Goal: Task Accomplishment & Management: Manage account settings

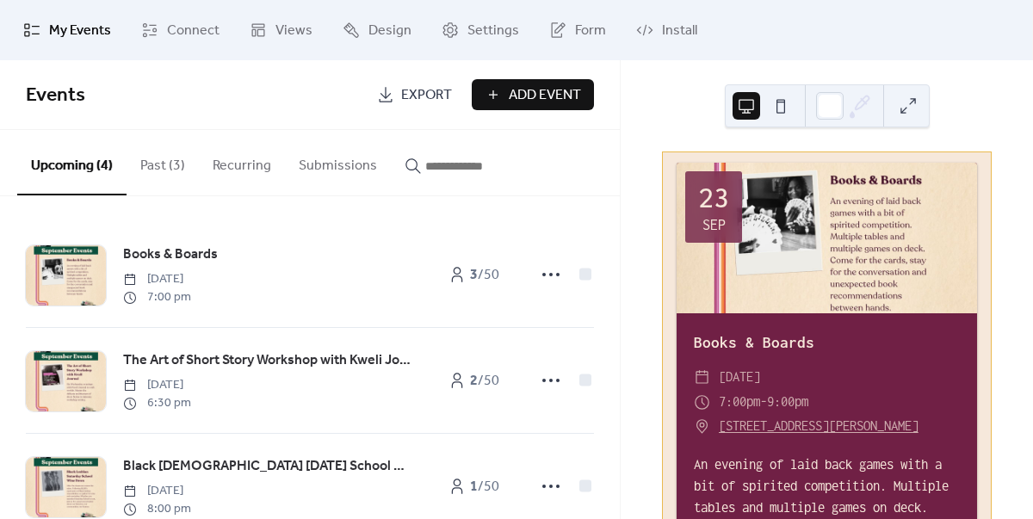
scroll to position [153, 0]
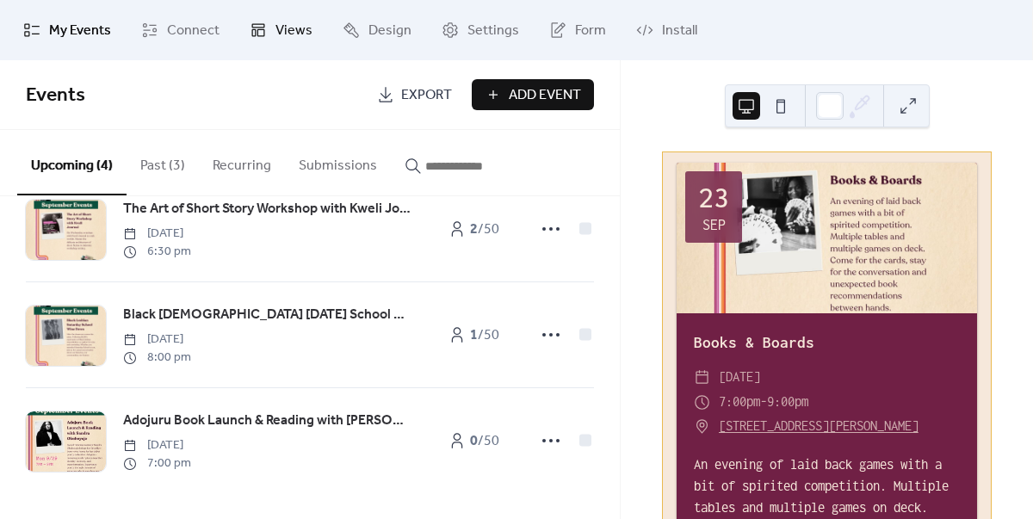
click at [287, 32] on span "Views" at bounding box center [293, 31] width 37 height 21
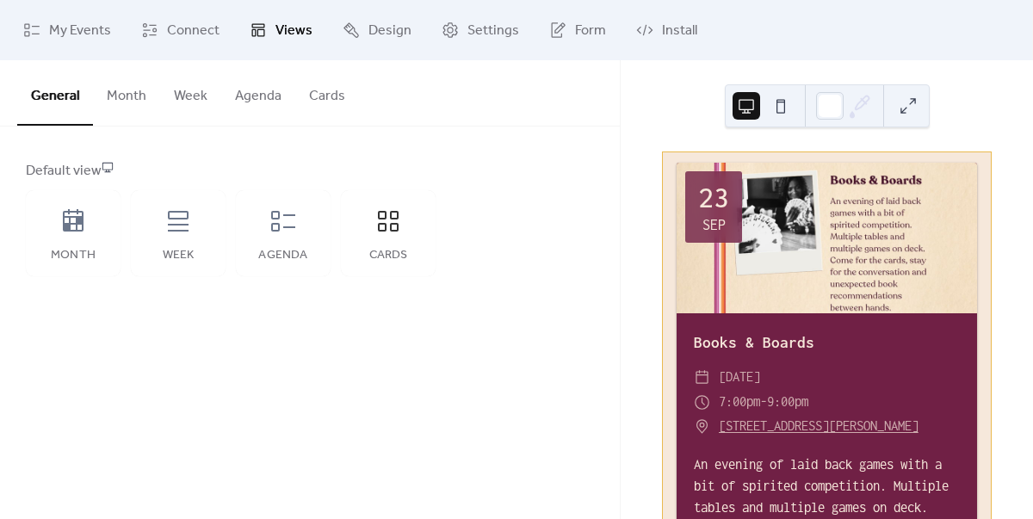
click at [324, 102] on button "Cards" at bounding box center [327, 92] width 64 height 64
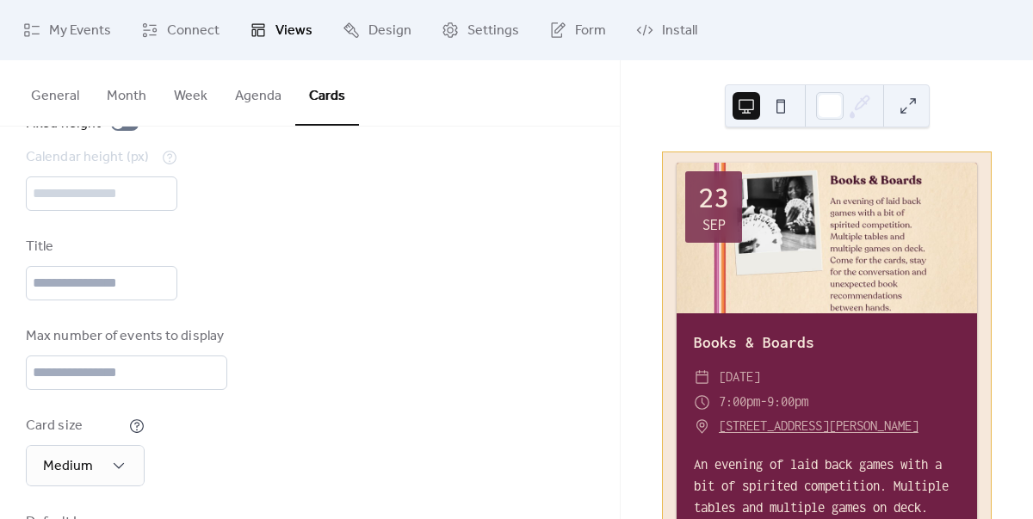
scroll to position [137, 0]
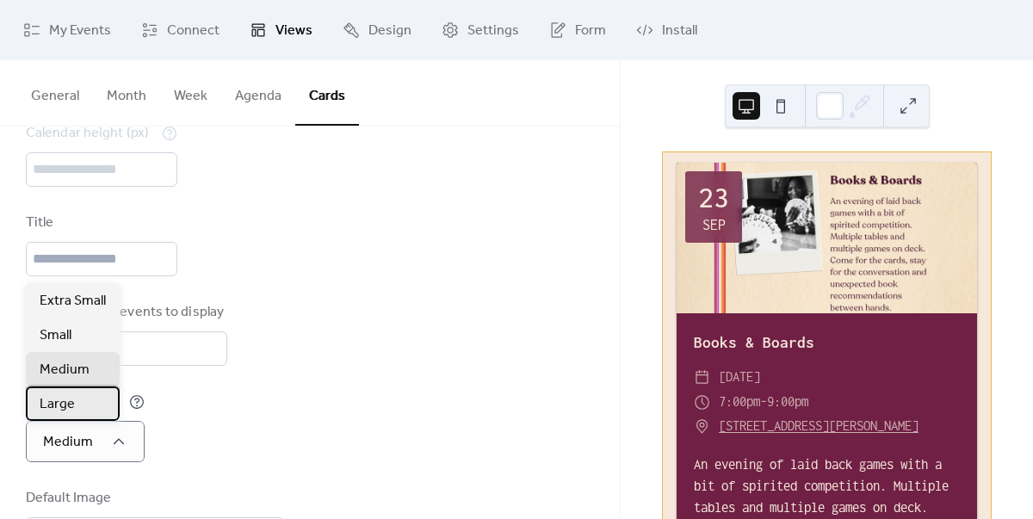
click at [81, 406] on div "Large" at bounding box center [73, 403] width 94 height 34
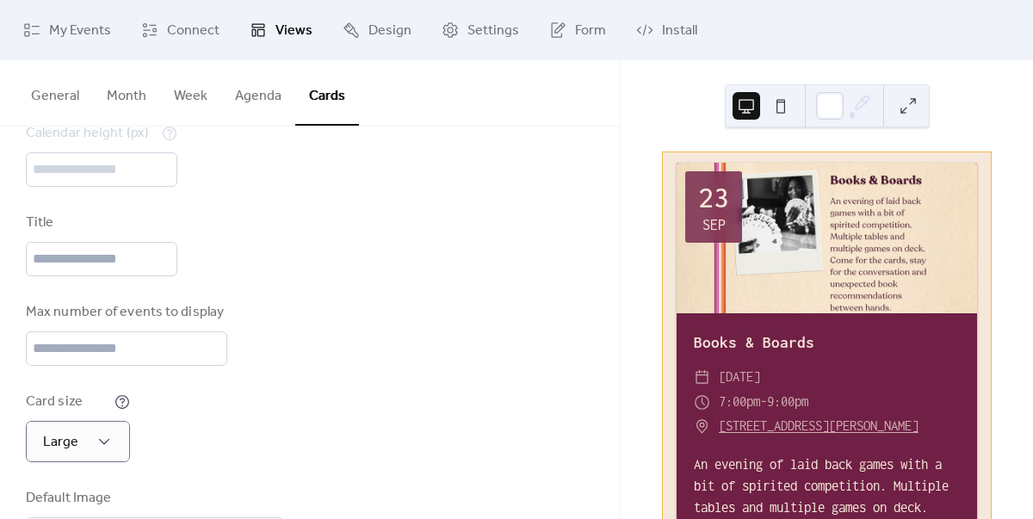
scroll to position [240, 0]
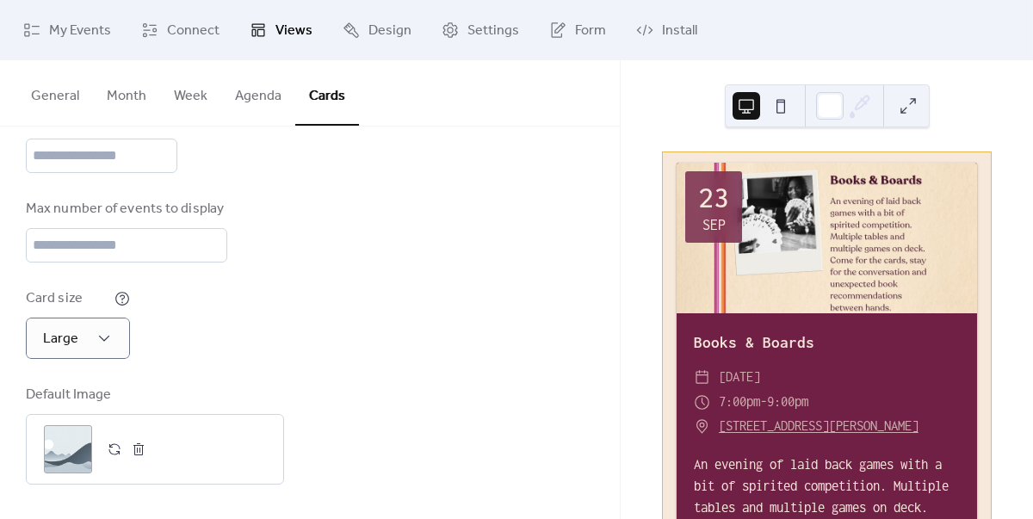
click at [768, 103] on button at bounding box center [781, 106] width 28 height 28
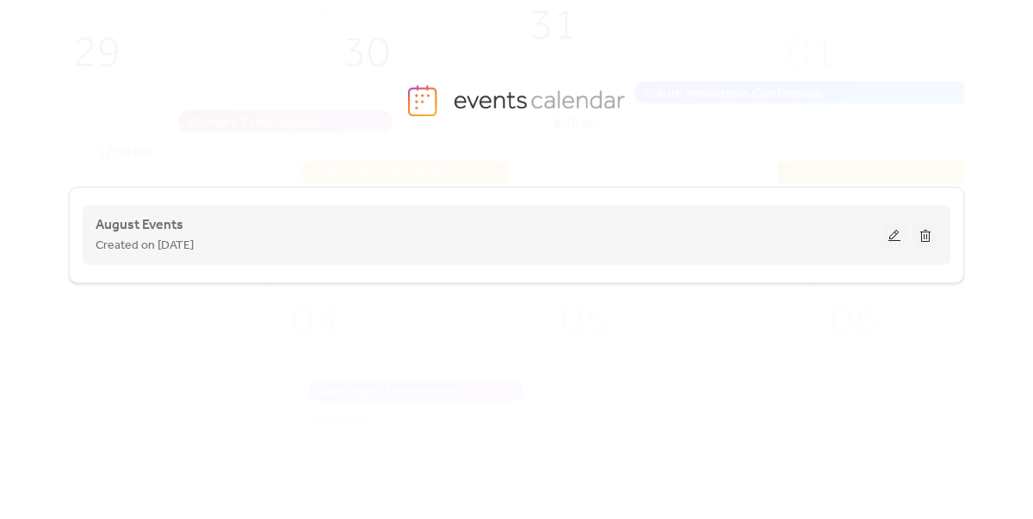
click at [890, 237] on button at bounding box center [894, 235] width 24 height 26
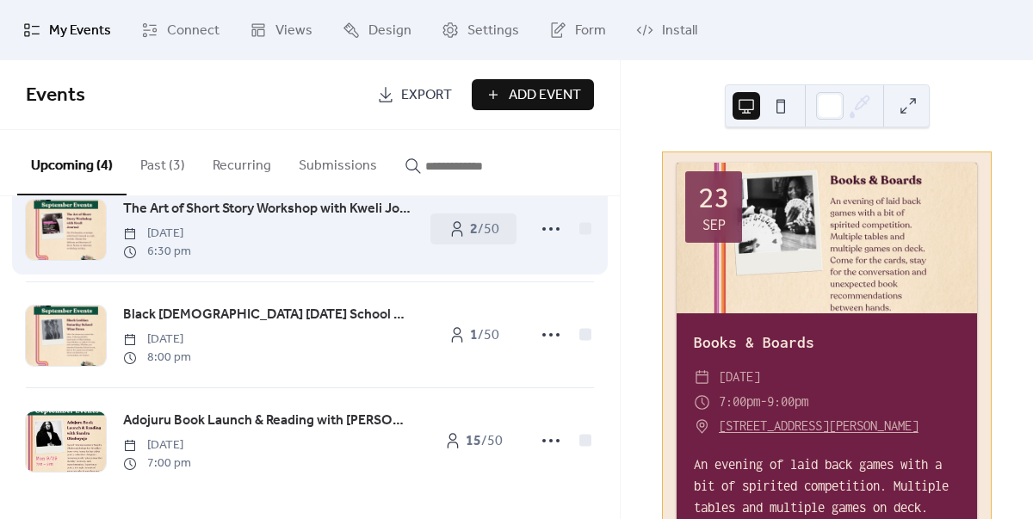
scroll to position [153, 0]
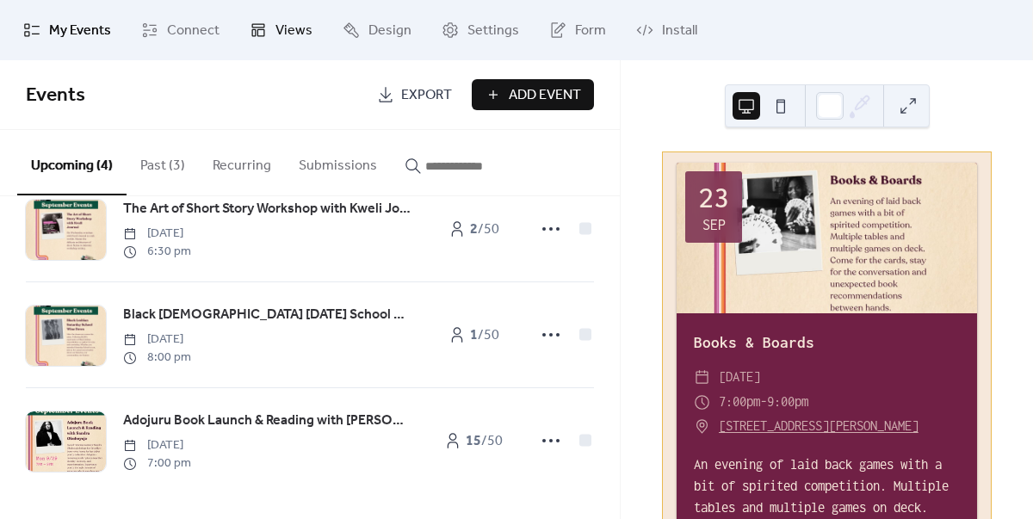
click at [294, 30] on span "Views" at bounding box center [293, 31] width 37 height 21
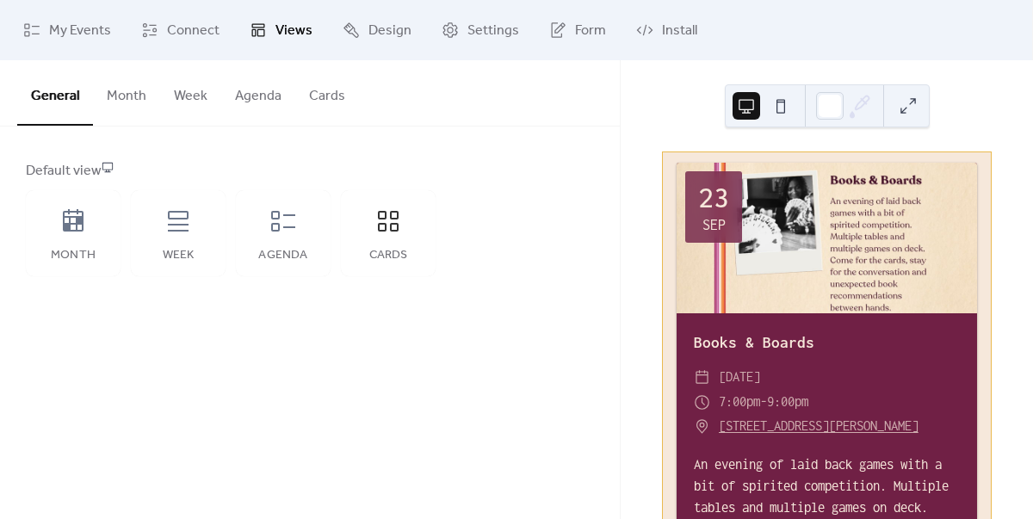
click at [255, 100] on button "Agenda" at bounding box center [258, 92] width 74 height 64
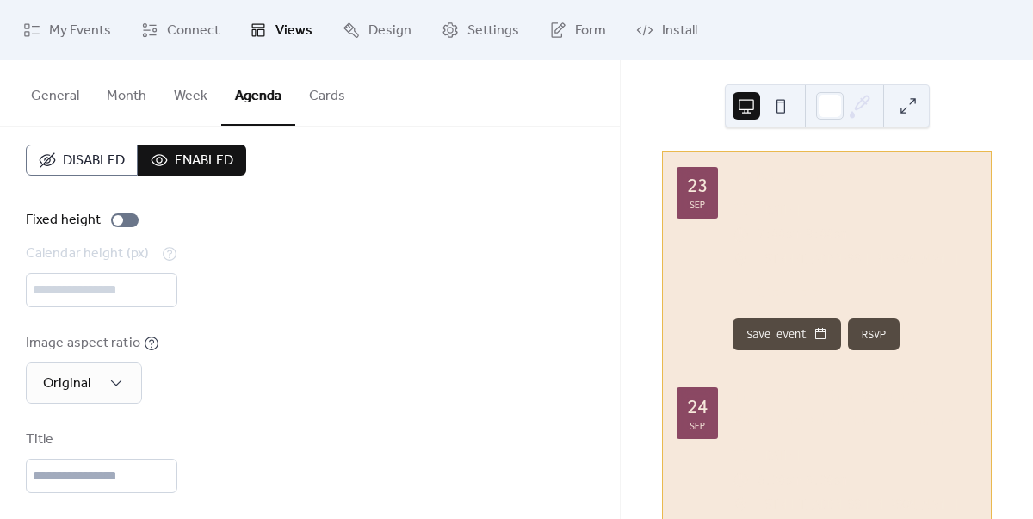
scroll to position [19, 0]
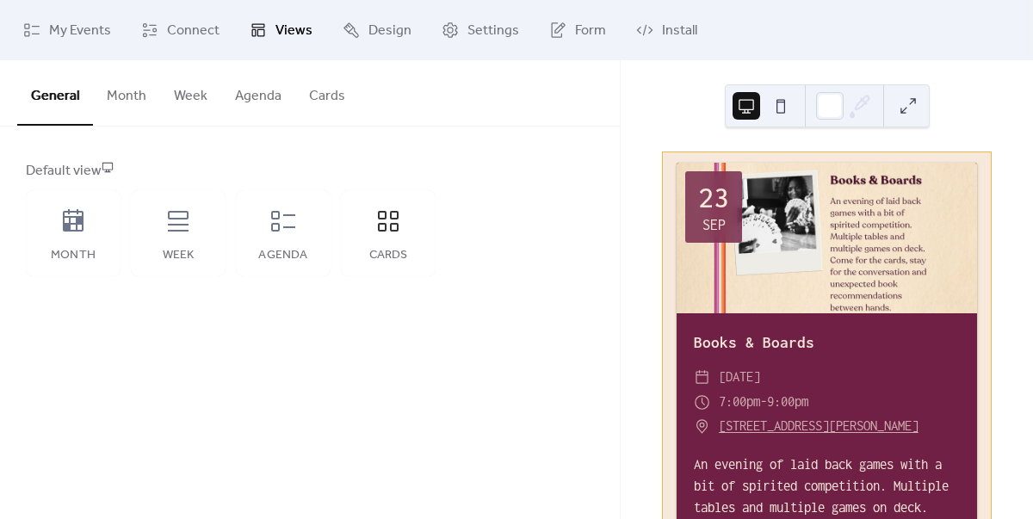
click at [192, 96] on button "Week" at bounding box center [190, 92] width 61 height 64
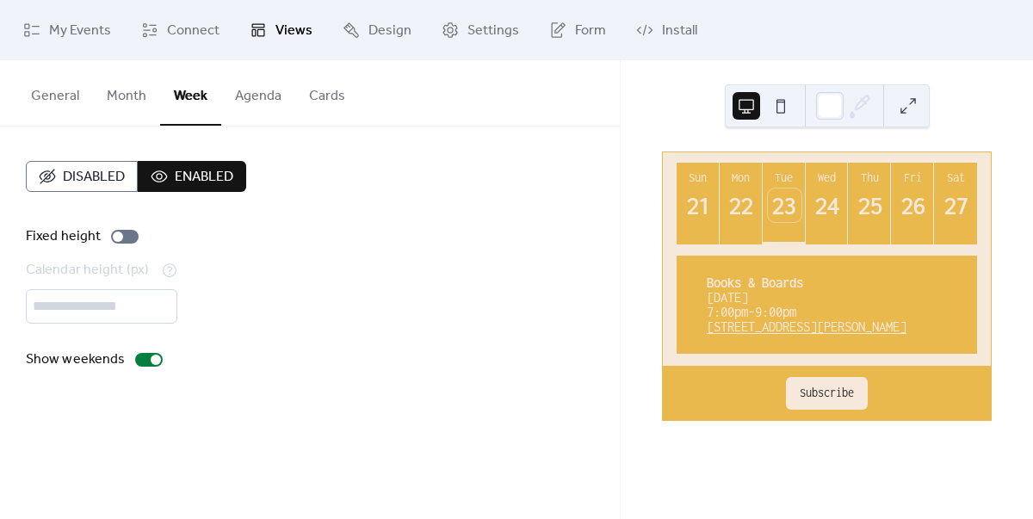
click at [136, 96] on button "Month" at bounding box center [126, 92] width 67 height 64
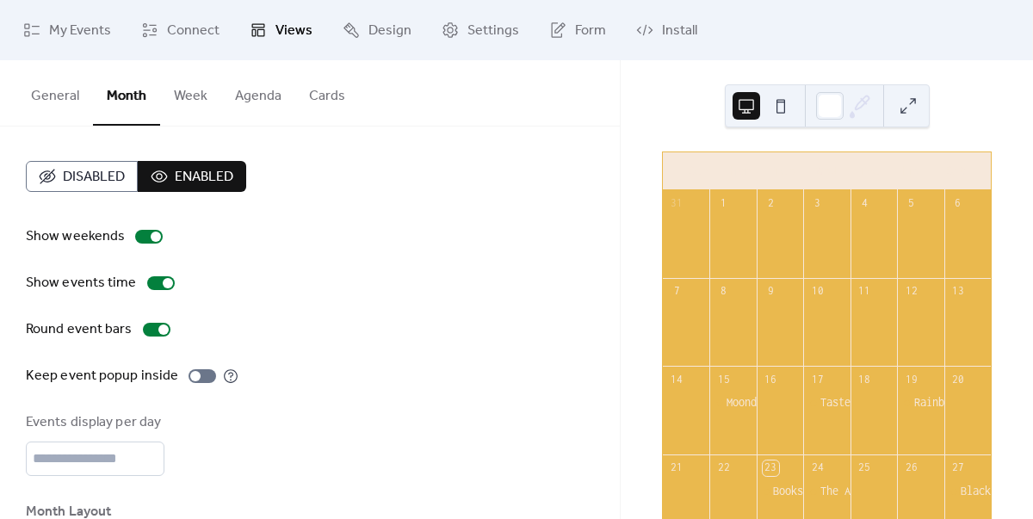
click at [253, 93] on button "Agenda" at bounding box center [258, 92] width 74 height 64
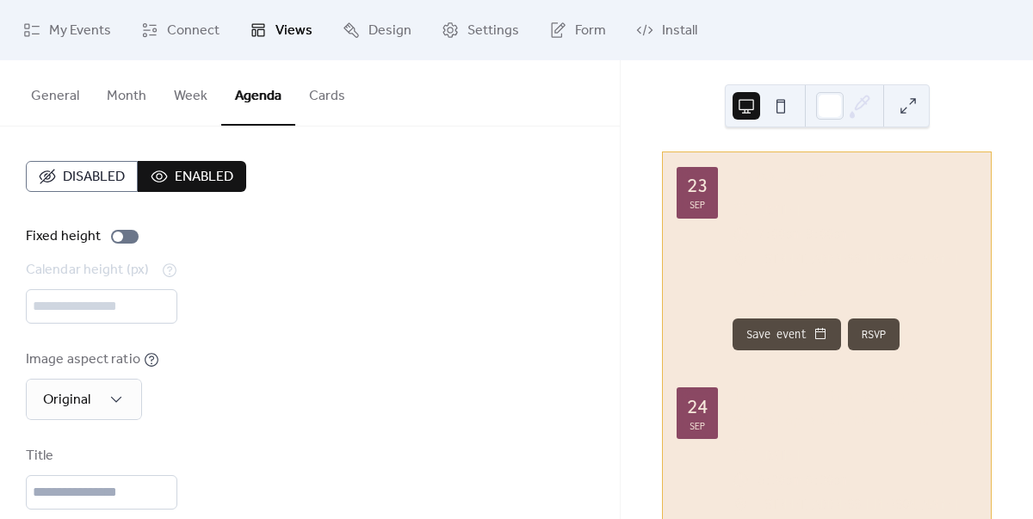
click at [98, 176] on span "Disabled" at bounding box center [94, 177] width 62 height 21
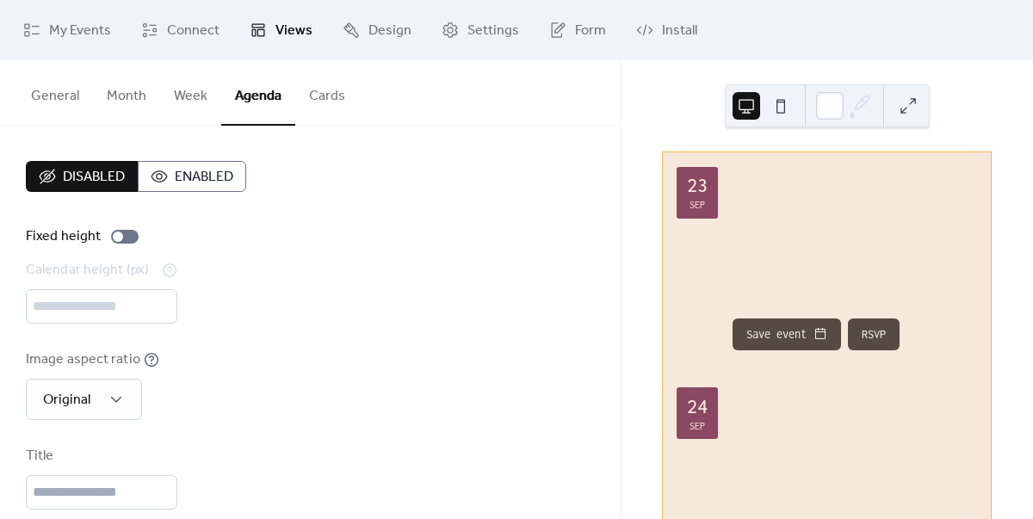
click at [330, 92] on button "Cards" at bounding box center [327, 92] width 64 height 64
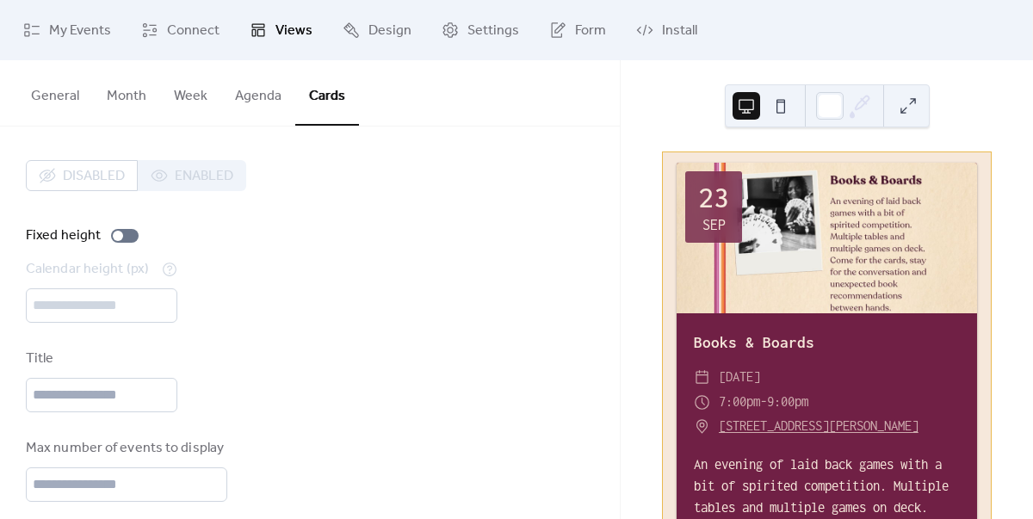
scroll to position [3, 0]
click at [125, 237] on div at bounding box center [125, 234] width 28 height 14
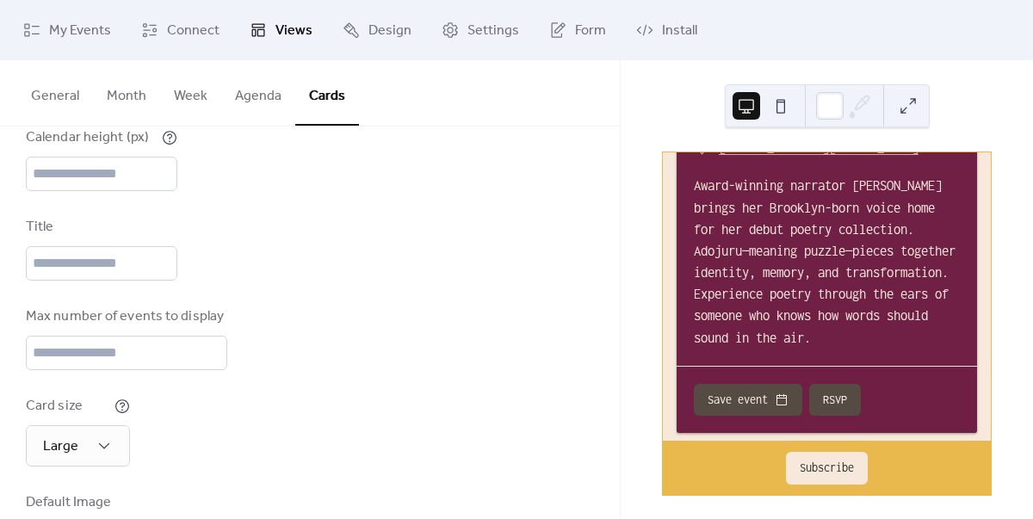
scroll to position [1998, 0]
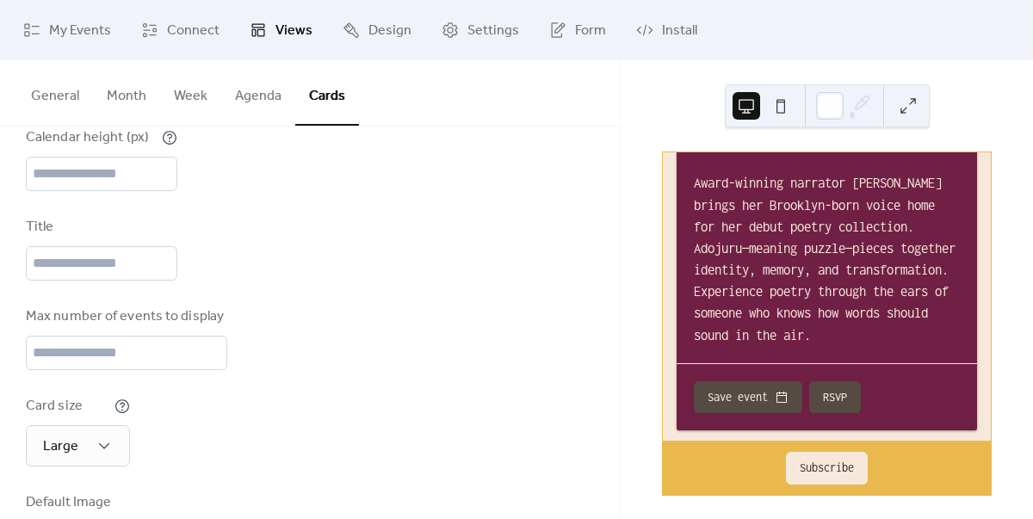
click at [782, 101] on button at bounding box center [781, 106] width 28 height 28
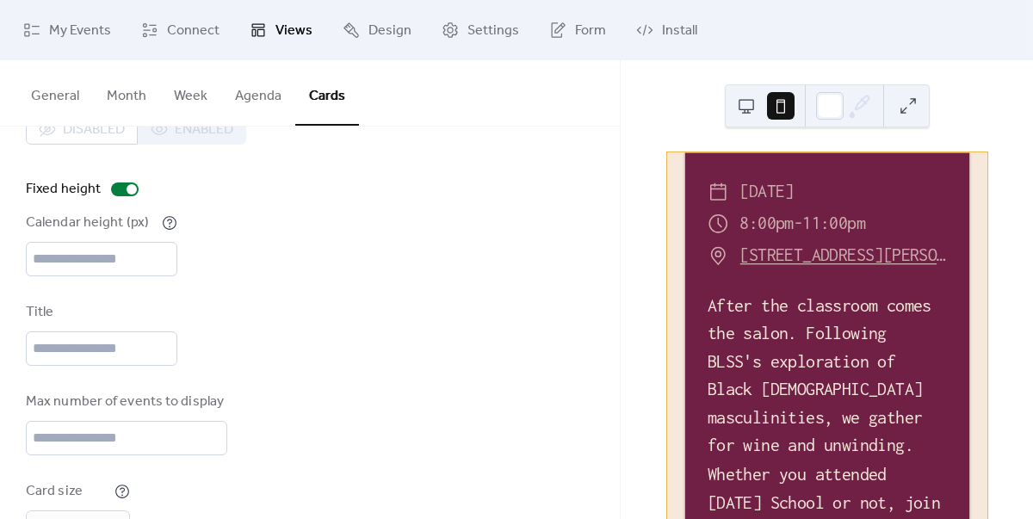
scroll to position [108, 0]
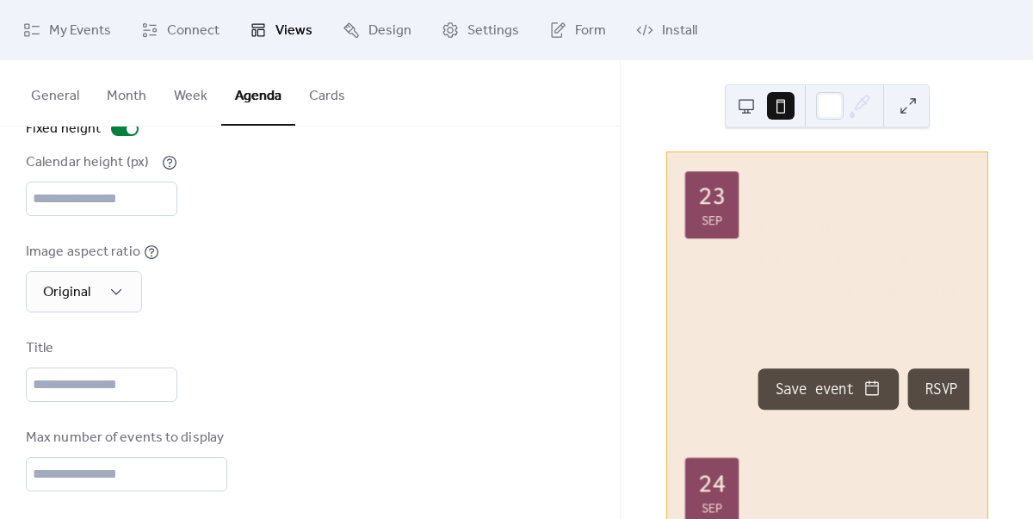
click at [307, 96] on button "Cards" at bounding box center [327, 92] width 64 height 64
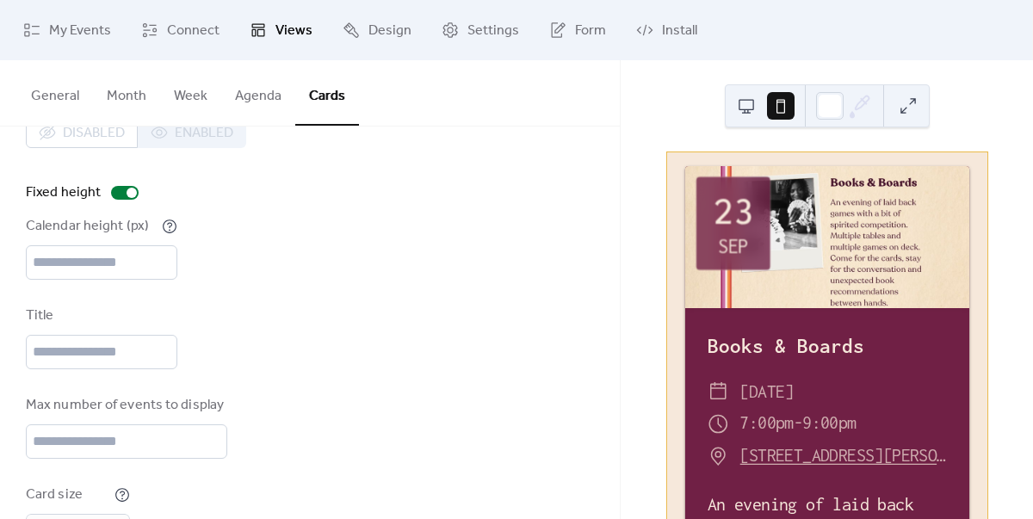
scroll to position [95, 0]
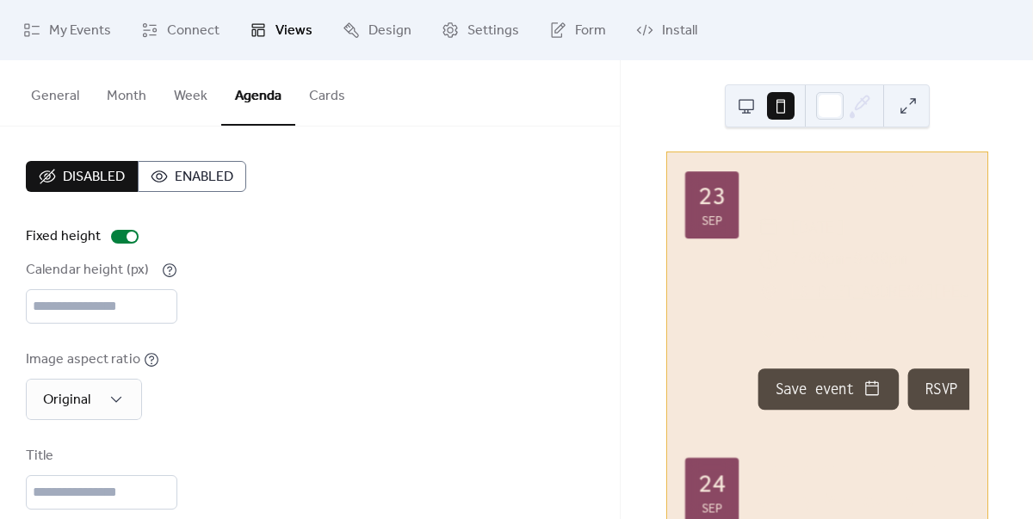
click at [323, 94] on button "Cards" at bounding box center [327, 92] width 64 height 64
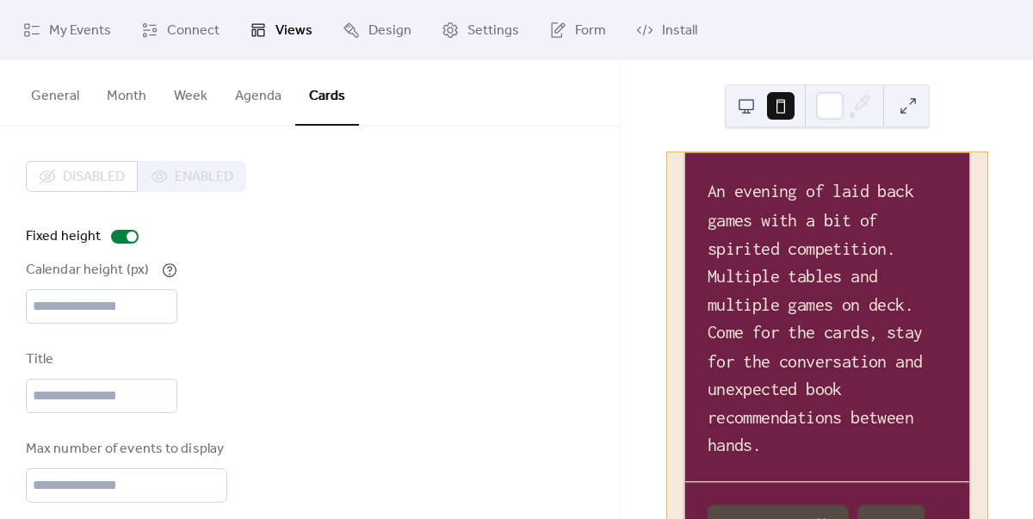
scroll to position [244, 0]
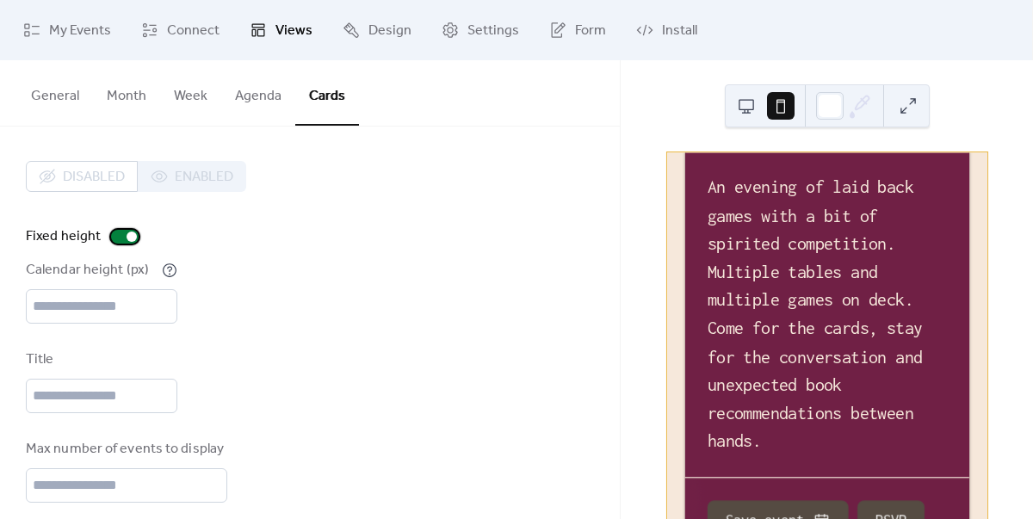
click at [114, 235] on div at bounding box center [125, 237] width 28 height 14
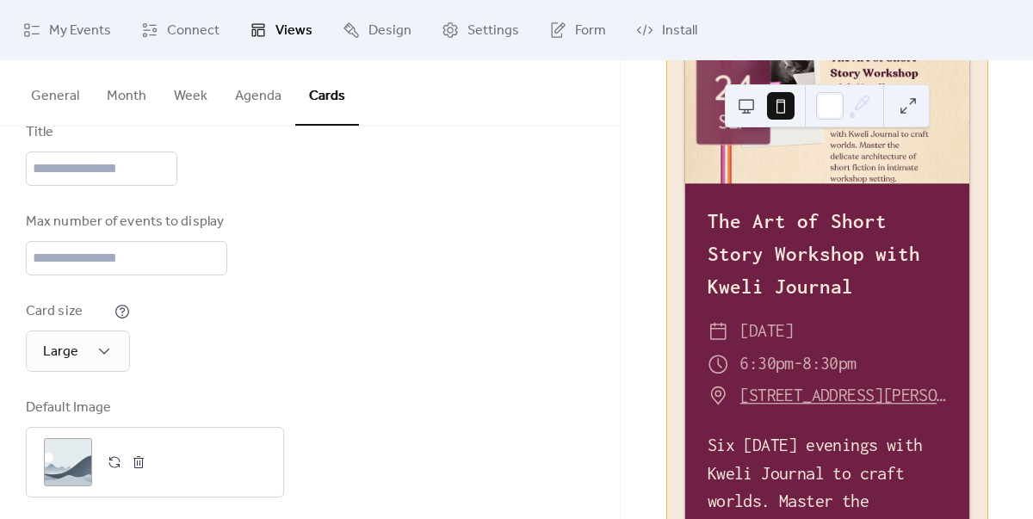
scroll to position [240, 0]
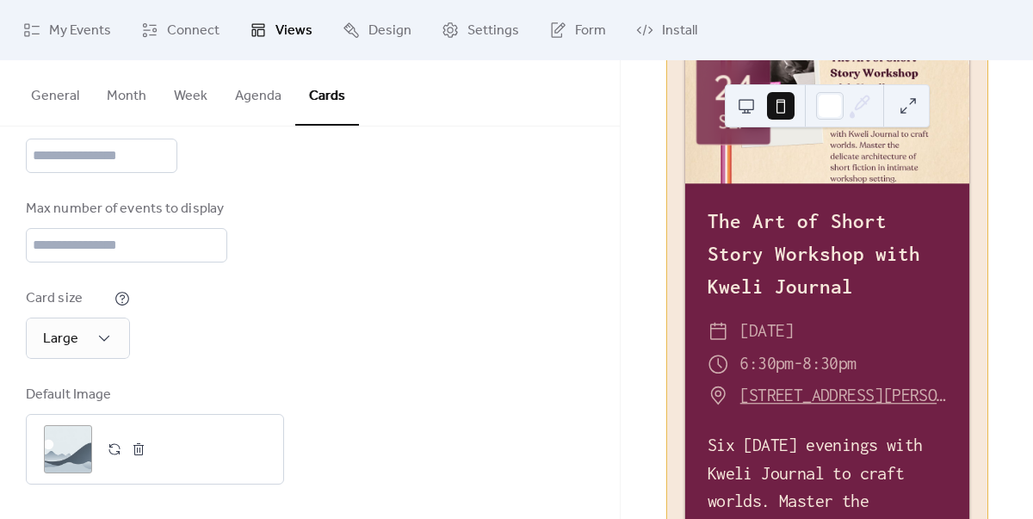
click at [52, 101] on button "General" at bounding box center [55, 92] width 76 height 64
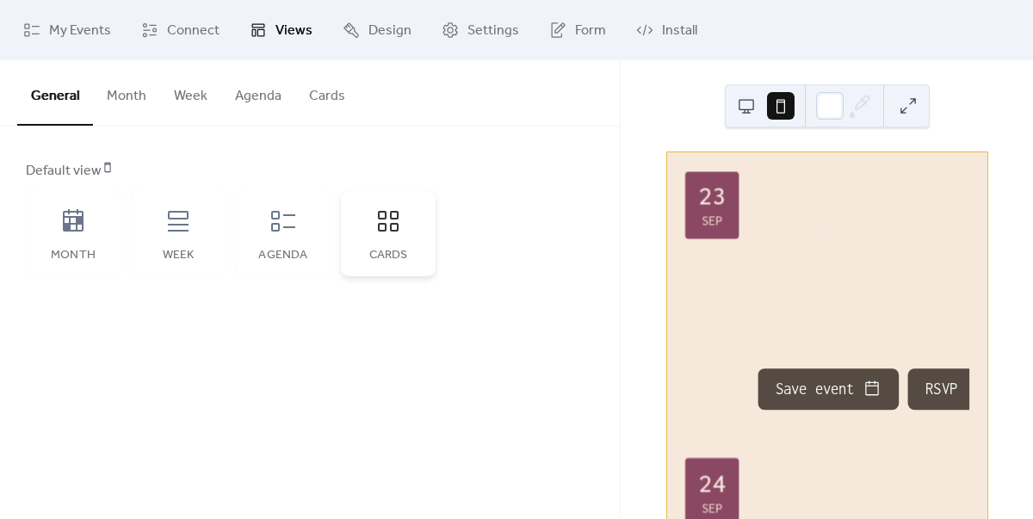
click at [382, 237] on div "Cards" at bounding box center [388, 233] width 95 height 86
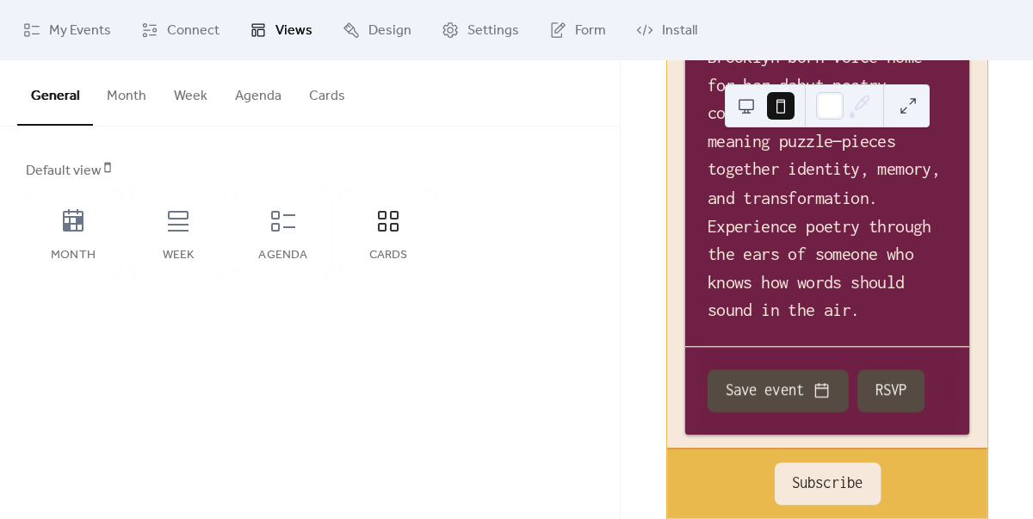
scroll to position [3051, 0]
